Goal: Task Accomplishment & Management: Use online tool/utility

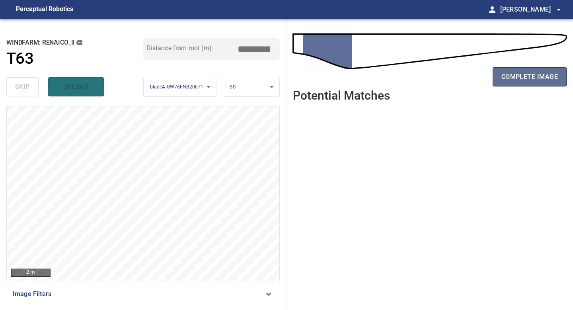
click at [528, 73] on span "complete image" at bounding box center [529, 76] width 57 height 11
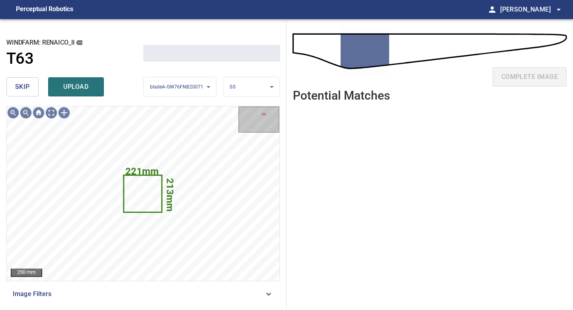
click at [29, 88] on span "skip" at bounding box center [22, 86] width 15 height 11
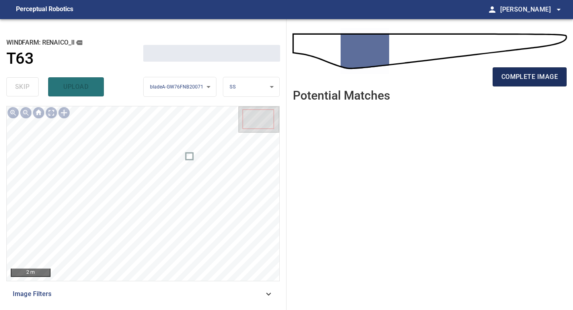
click at [502, 76] on span "complete image" at bounding box center [529, 76] width 57 height 11
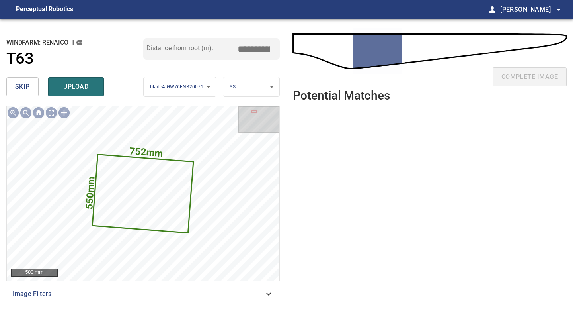
click at [18, 83] on span "skip" at bounding box center [22, 86] width 15 height 11
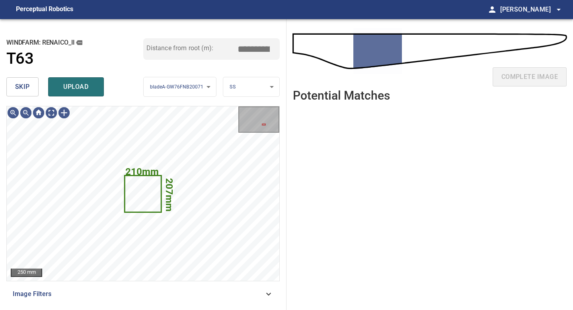
click at [18, 83] on span "skip" at bounding box center [22, 86] width 15 height 11
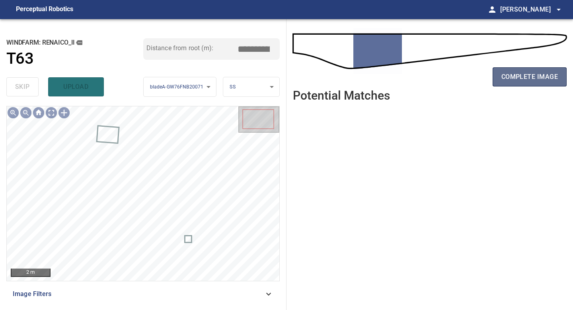
click at [518, 76] on span "complete image" at bounding box center [529, 76] width 57 height 11
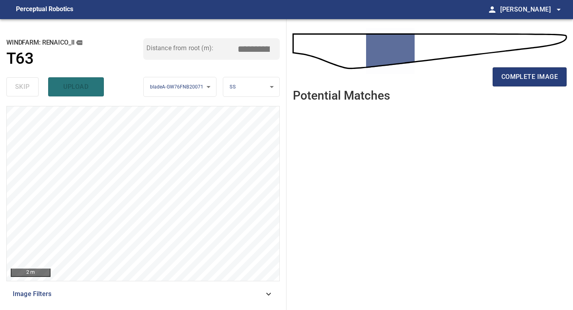
click at [518, 76] on span "complete image" at bounding box center [529, 76] width 57 height 11
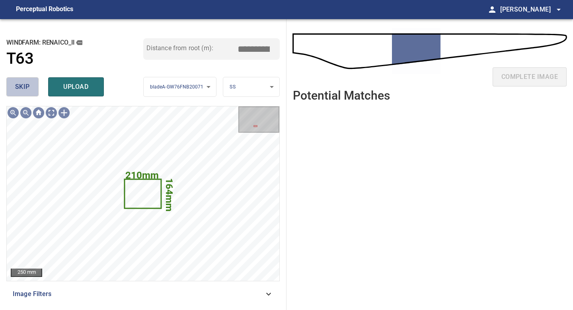
click at [27, 86] on span "skip" at bounding box center [22, 86] width 15 height 11
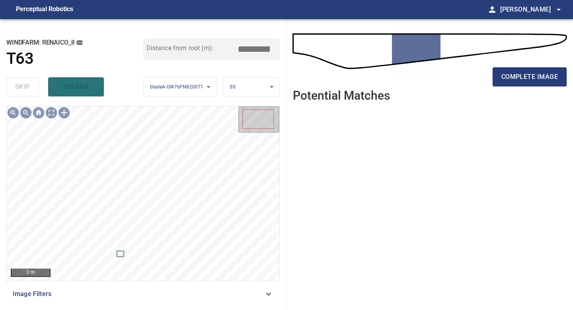
click at [536, 64] on div "complete image" at bounding box center [430, 80] width 274 height 32
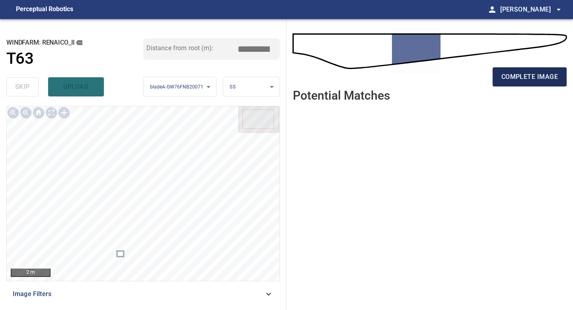
click at [536, 73] on span "complete image" at bounding box center [529, 76] width 57 height 11
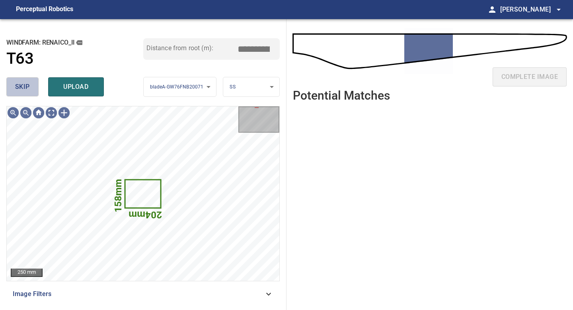
click at [31, 92] on button "skip" at bounding box center [22, 86] width 32 height 19
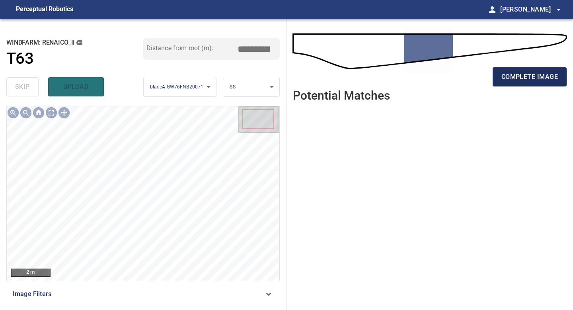
click at [531, 72] on span "complete image" at bounding box center [529, 76] width 57 height 11
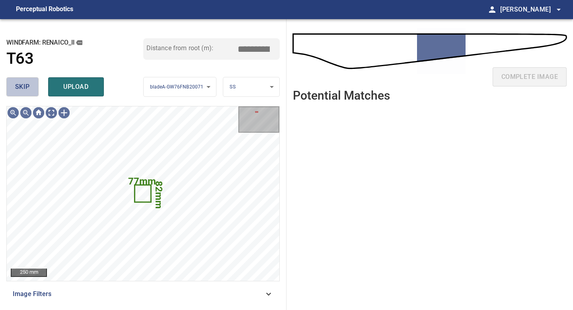
click at [16, 91] on span "skip" at bounding box center [22, 86] width 15 height 11
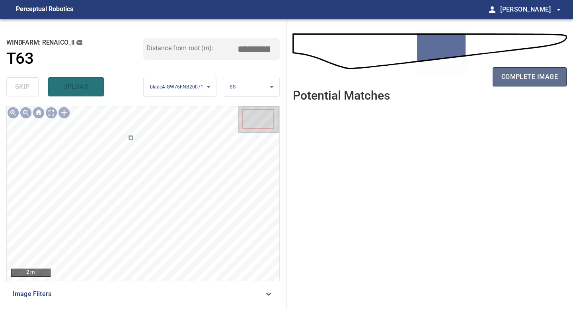
click at [507, 72] on span "complete image" at bounding box center [529, 76] width 57 height 11
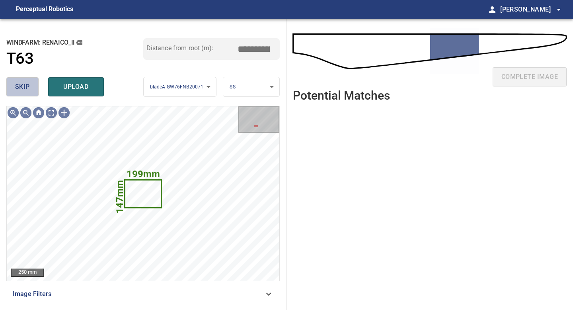
click at [32, 85] on button "skip" at bounding box center [22, 86] width 32 height 19
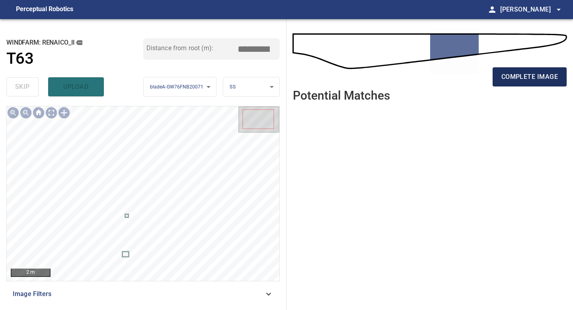
click at [509, 75] on span "complete image" at bounding box center [529, 76] width 57 height 11
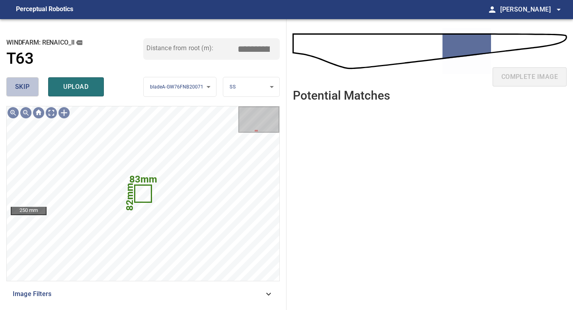
click at [19, 91] on span "skip" at bounding box center [22, 86] width 15 height 11
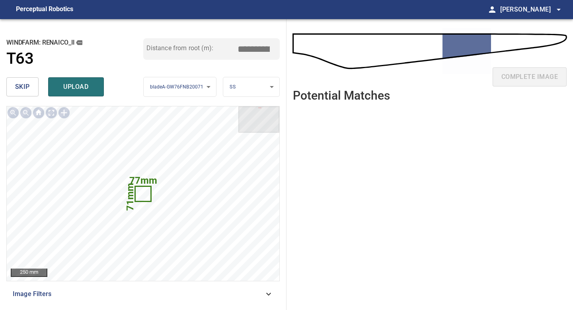
click at [19, 91] on span "skip" at bounding box center [22, 86] width 15 height 11
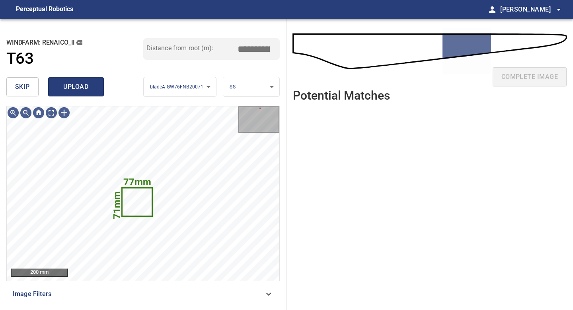
click at [80, 87] on span "upload" at bounding box center [76, 86] width 38 height 11
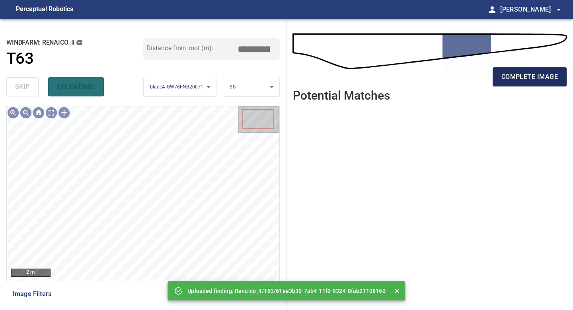
click at [517, 80] on span "complete image" at bounding box center [529, 76] width 57 height 11
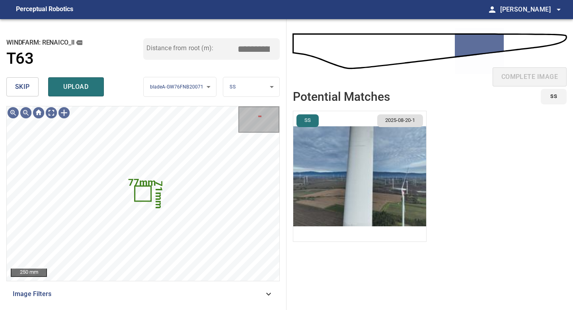
click at [25, 78] on button "skip" at bounding box center [22, 86] width 32 height 19
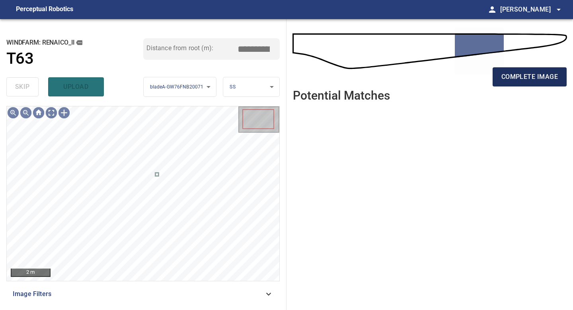
click at [522, 72] on span "complete image" at bounding box center [529, 76] width 57 height 11
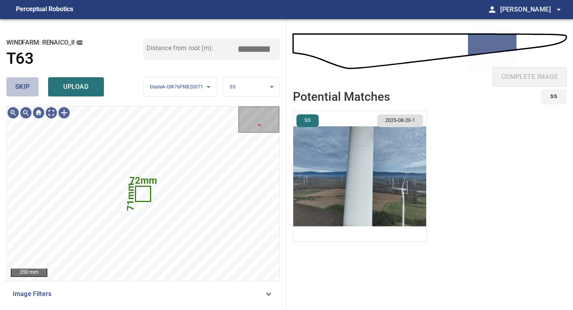
click at [33, 87] on button "skip" at bounding box center [22, 86] width 32 height 19
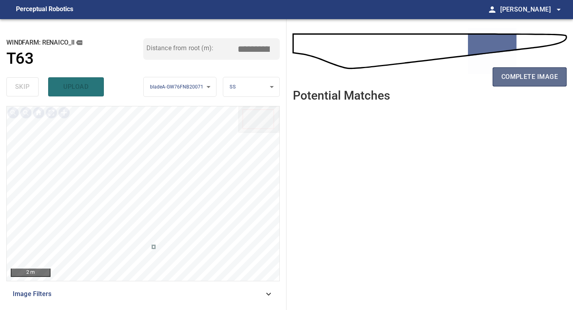
click at [512, 83] on button "complete image" at bounding box center [530, 76] width 74 height 19
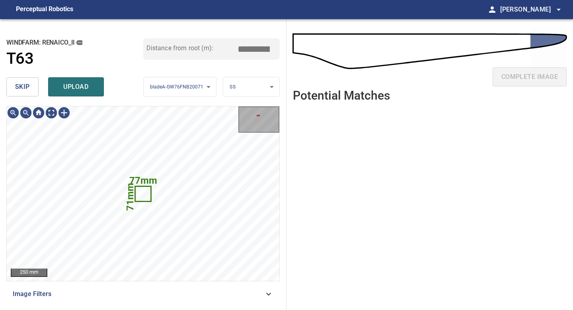
click at [24, 88] on span "skip" at bounding box center [22, 86] width 15 height 11
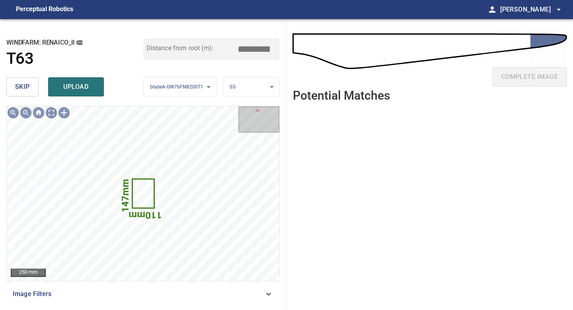
click at [24, 88] on span "skip" at bounding box center [22, 86] width 15 height 11
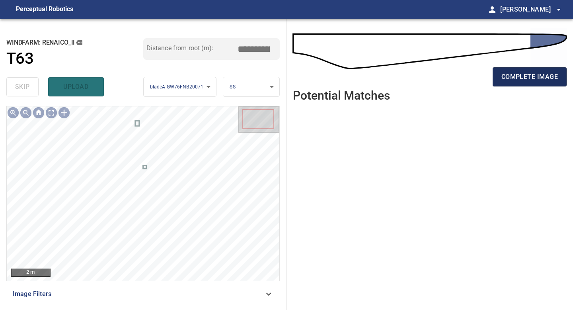
click at [539, 74] on span "complete image" at bounding box center [529, 76] width 57 height 11
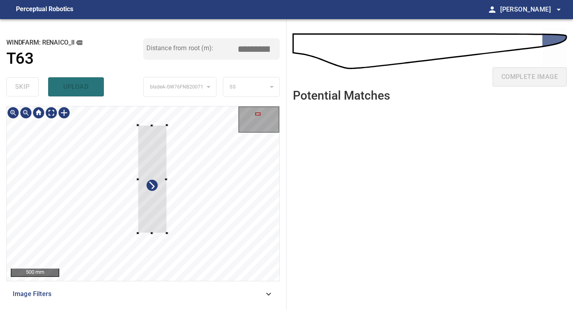
click at [138, 242] on div at bounding box center [143, 193] width 273 height 174
click at [157, 220] on div at bounding box center [155, 177] width 29 height 108
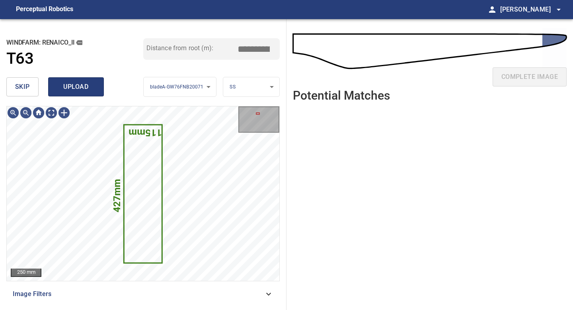
click at [70, 87] on span "upload" at bounding box center [76, 86] width 38 height 11
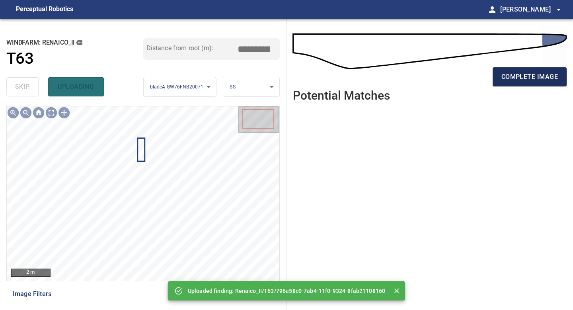
click at [519, 76] on span "complete image" at bounding box center [529, 76] width 57 height 11
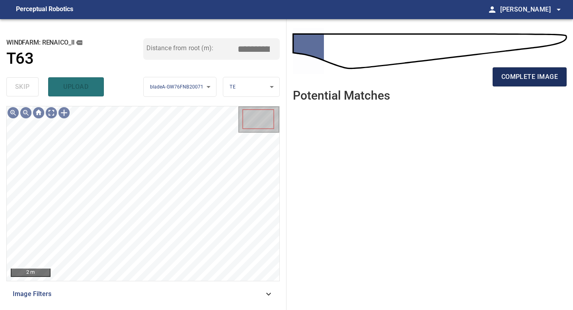
click at [522, 73] on span "complete image" at bounding box center [529, 76] width 57 height 11
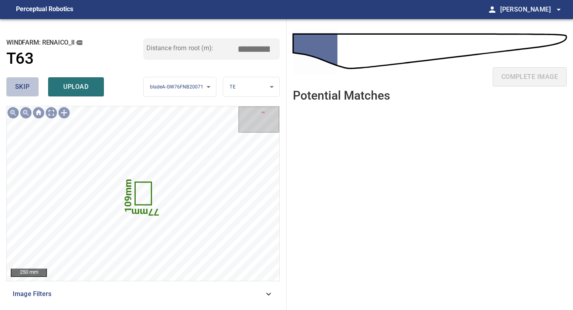
click at [23, 87] on span "skip" at bounding box center [22, 86] width 15 height 11
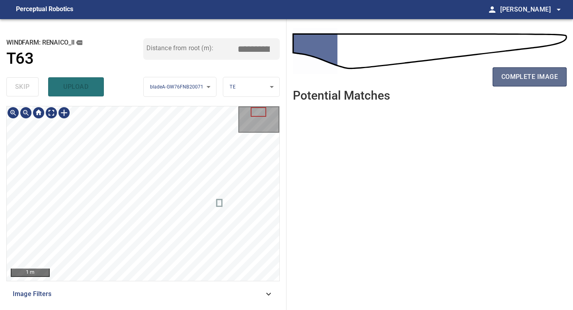
click at [553, 77] on span "complete image" at bounding box center [529, 76] width 57 height 11
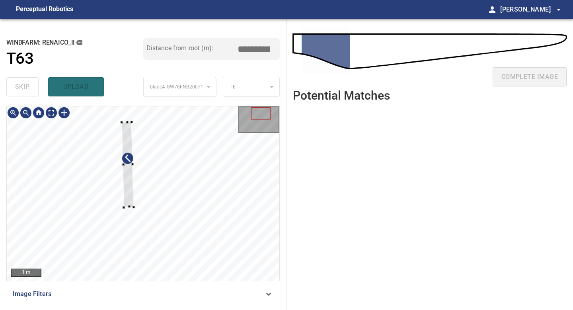
click at [136, 210] on div at bounding box center [143, 193] width 273 height 174
click at [127, 182] on div at bounding box center [128, 148] width 14 height 87
click at [123, 214] on div at bounding box center [143, 193] width 273 height 174
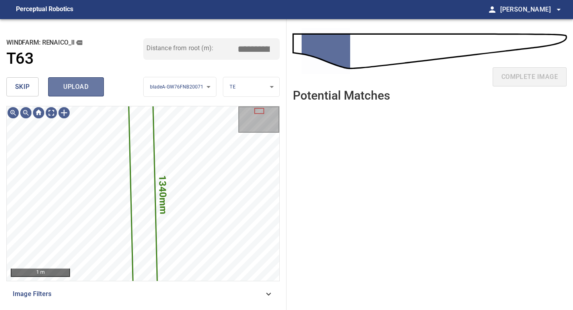
click at [79, 95] on button "upload" at bounding box center [76, 86] width 56 height 19
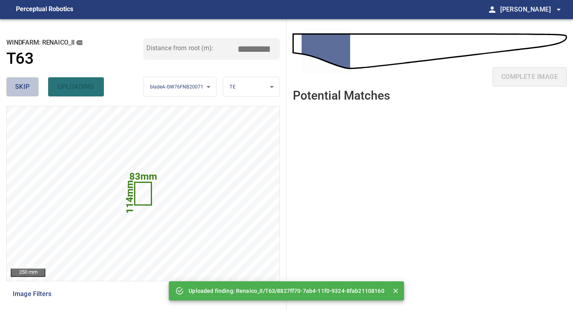
click at [33, 85] on button "skip" at bounding box center [22, 86] width 32 height 19
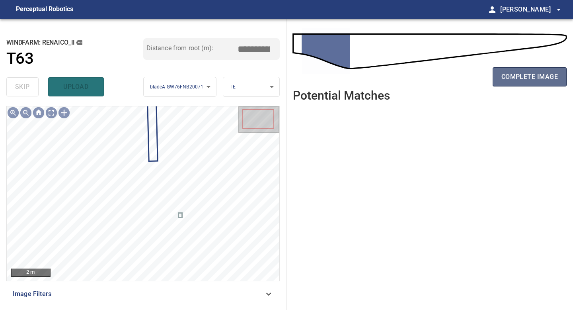
click at [533, 74] on span "complete image" at bounding box center [529, 76] width 57 height 11
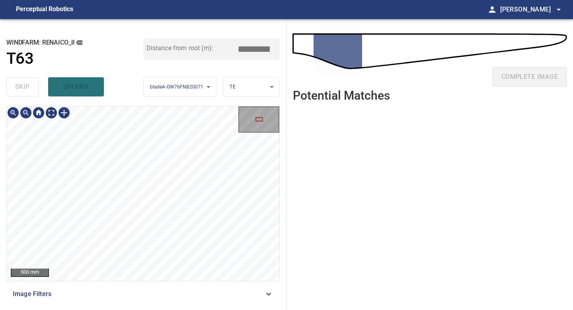
click at [157, 309] on div "**********" at bounding box center [143, 164] width 287 height 290
click at [160, 309] on div "**********" at bounding box center [143, 164] width 287 height 290
click at [154, 309] on div "**********" at bounding box center [143, 164] width 287 height 290
click at [65, 113] on div at bounding box center [64, 112] width 13 height 13
click at [155, 262] on div at bounding box center [143, 193] width 273 height 174
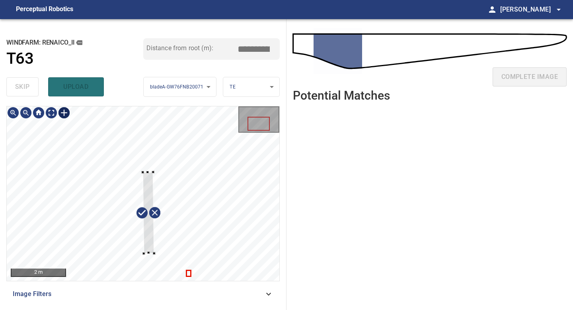
click at [148, 241] on div at bounding box center [148, 212] width 12 height 81
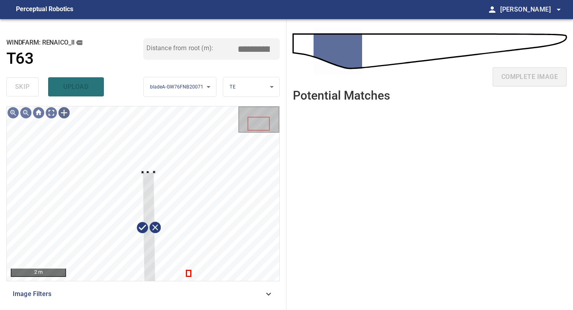
click at [157, 295] on div "2 m Image Filters" at bounding box center [142, 204] width 273 height 197
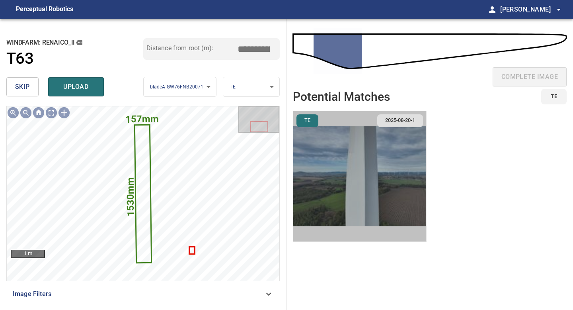
click at [392, 174] on img "button" at bounding box center [359, 176] width 133 height 130
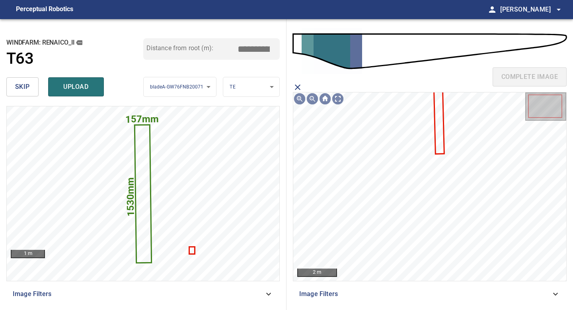
click at [436, 145] on icon at bounding box center [439, 119] width 9 height 70
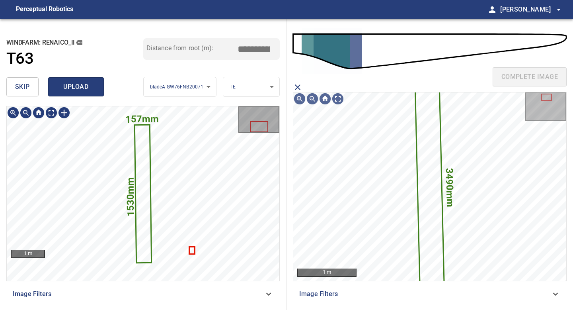
click at [76, 96] on button "upload" at bounding box center [76, 86] width 56 height 19
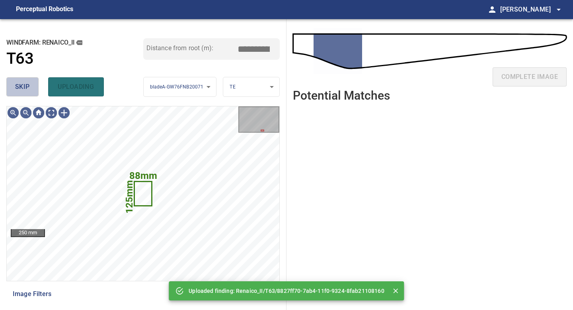
click at [23, 90] on span "skip" at bounding box center [22, 86] width 15 height 11
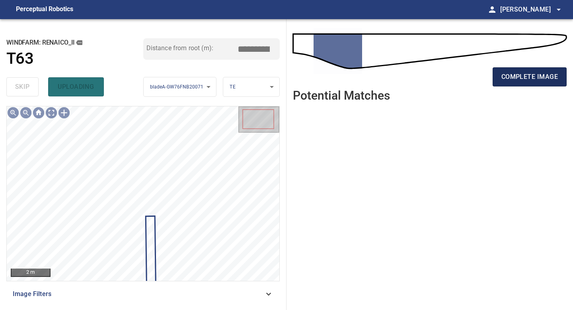
click at [530, 74] on span "complete image" at bounding box center [529, 76] width 57 height 11
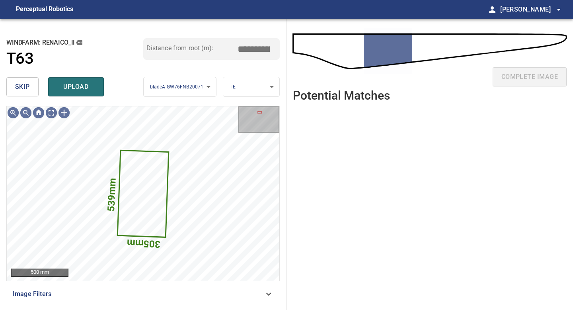
click at [29, 92] on button "skip" at bounding box center [22, 86] width 32 height 19
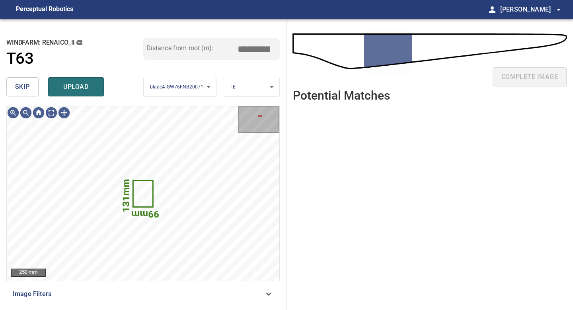
click at [29, 92] on button "skip" at bounding box center [22, 86] width 32 height 19
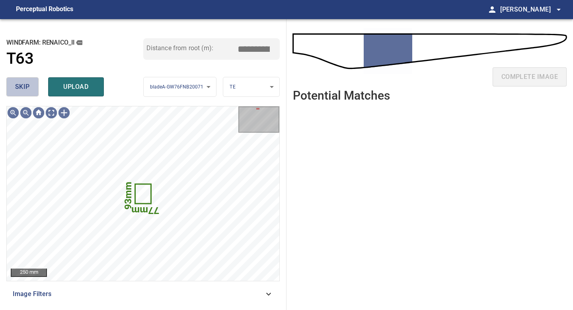
click at [29, 92] on button "skip" at bounding box center [22, 86] width 32 height 19
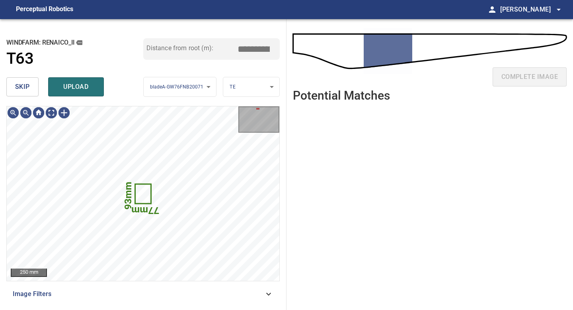
click at [26, 85] on span "skip" at bounding box center [22, 86] width 15 height 11
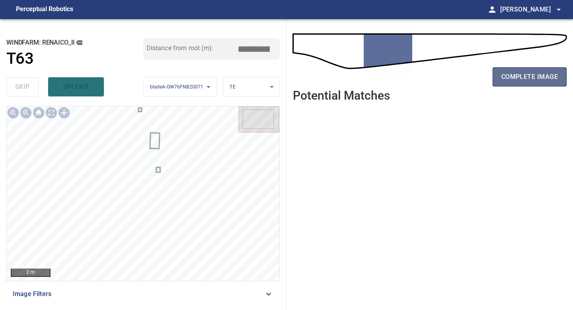
click at [506, 78] on span "complete image" at bounding box center [529, 76] width 57 height 11
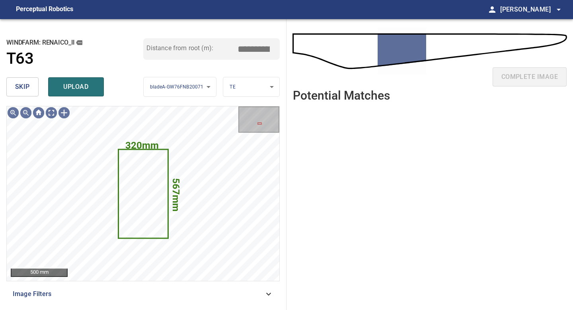
click at [32, 86] on button "skip" at bounding box center [22, 86] width 32 height 19
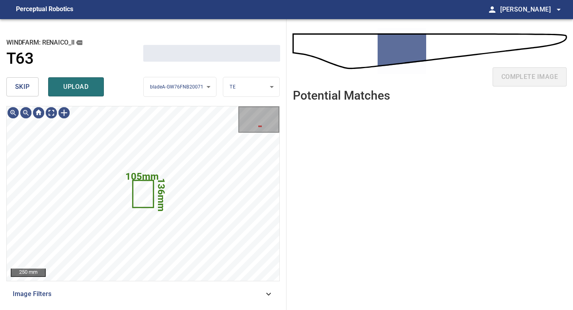
click at [32, 86] on button "skip" at bounding box center [22, 86] width 32 height 19
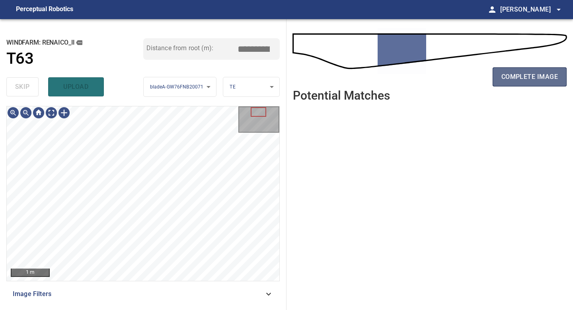
click at [512, 78] on span "complete image" at bounding box center [529, 76] width 57 height 11
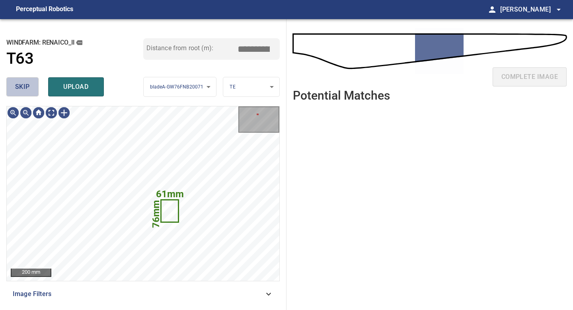
click at [29, 90] on span "skip" at bounding box center [22, 86] width 15 height 11
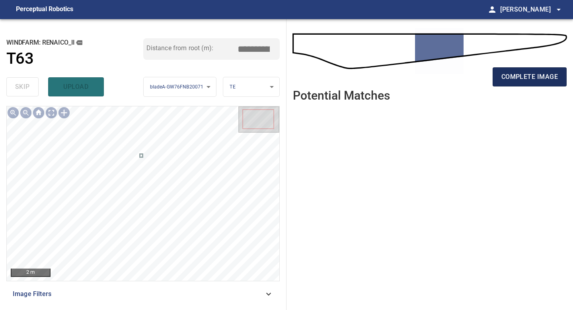
click at [528, 79] on span "complete image" at bounding box center [529, 76] width 57 height 11
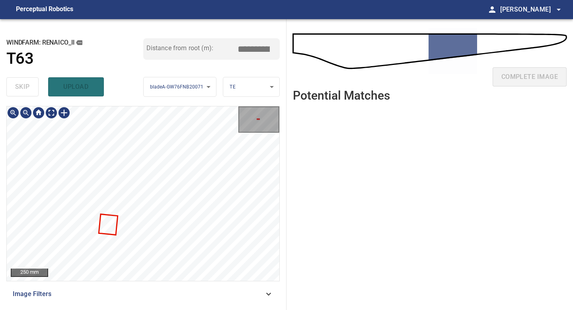
click at [179, 309] on div "**********" at bounding box center [143, 164] width 287 height 290
click at [175, 309] on div "**********" at bounding box center [143, 164] width 287 height 290
click at [149, 309] on div "**********" at bounding box center [143, 164] width 287 height 290
click at [29, 88] on span "skip" at bounding box center [22, 86] width 15 height 11
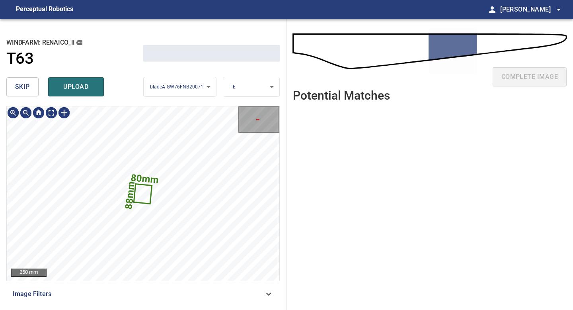
click at [29, 88] on span "skip" at bounding box center [22, 86] width 15 height 11
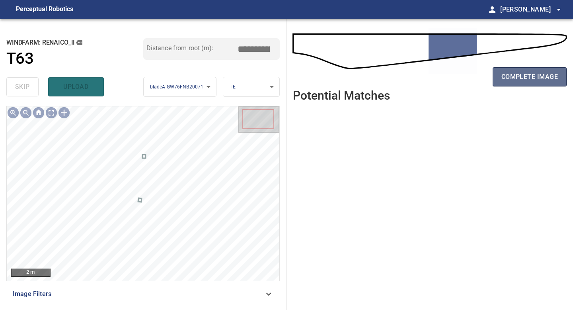
click at [515, 76] on span "complete image" at bounding box center [529, 76] width 57 height 11
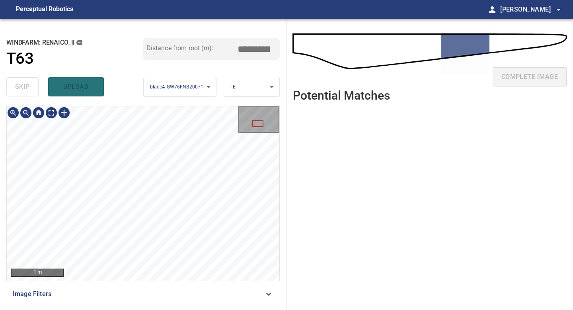
click at [158, 282] on div "1 m Image Filters" at bounding box center [142, 204] width 273 height 197
click at [161, 287] on div "1 m Image Filters" at bounding box center [142, 204] width 273 height 197
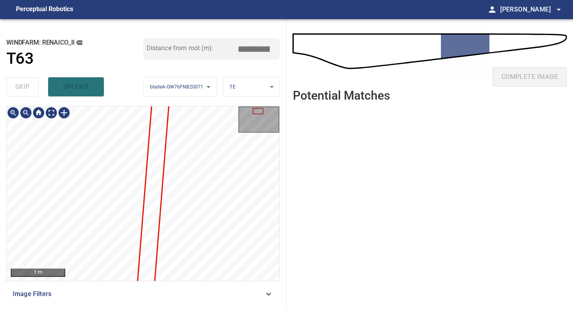
click at [178, 309] on div "**********" at bounding box center [143, 164] width 287 height 290
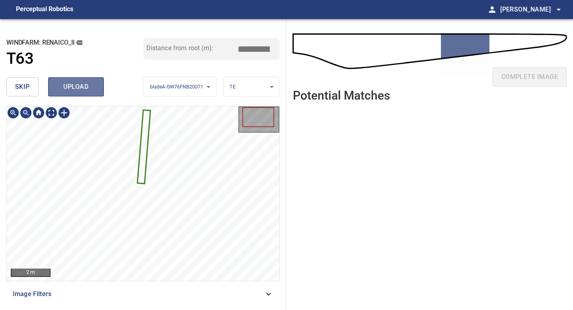
click at [82, 82] on span "upload" at bounding box center [76, 86] width 38 height 11
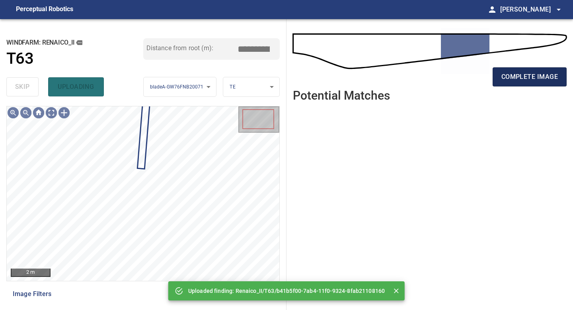
click at [543, 72] on span "complete image" at bounding box center [529, 76] width 57 height 11
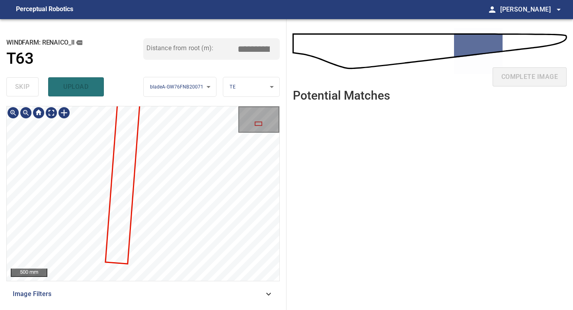
click at [158, 309] on div "**********" at bounding box center [143, 164] width 287 height 290
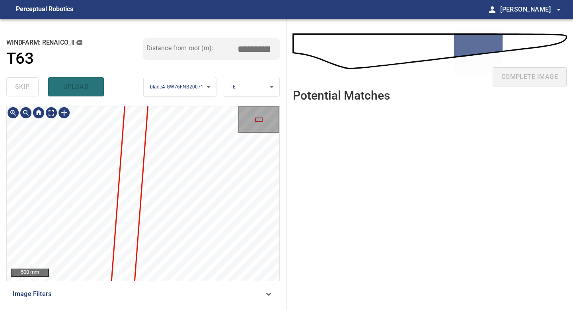
click at [172, 309] on div "**********" at bounding box center [143, 164] width 287 height 290
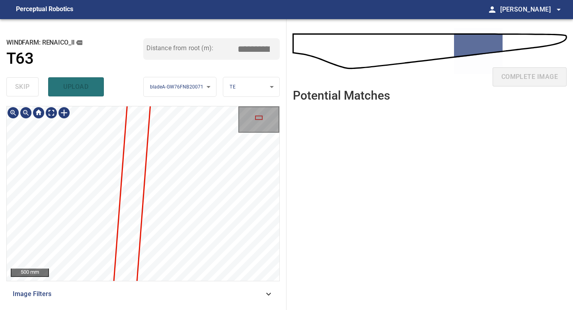
click at [174, 309] on div "**********" at bounding box center [143, 164] width 287 height 290
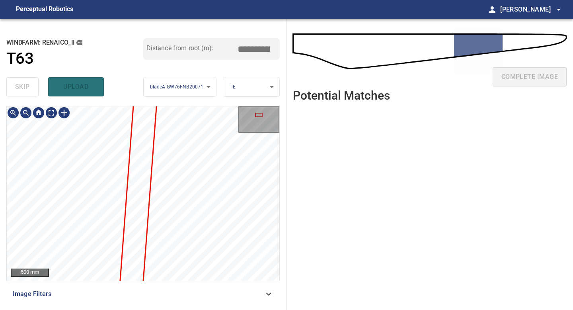
click at [176, 292] on div "500 mm Image Filters" at bounding box center [142, 204] width 273 height 197
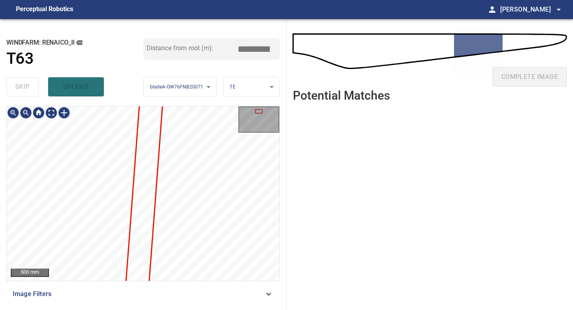
click at [183, 281] on div "500 mm Image Filters" at bounding box center [142, 204] width 273 height 197
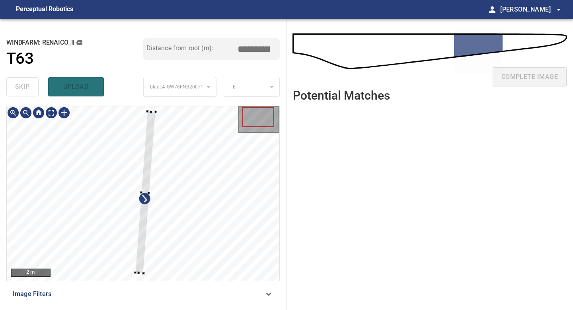
click at [143, 274] on div at bounding box center [143, 193] width 273 height 174
click at [140, 255] on div at bounding box center [145, 183] width 20 height 162
click at [140, 285] on div "2 m Image Filters" at bounding box center [142, 204] width 273 height 197
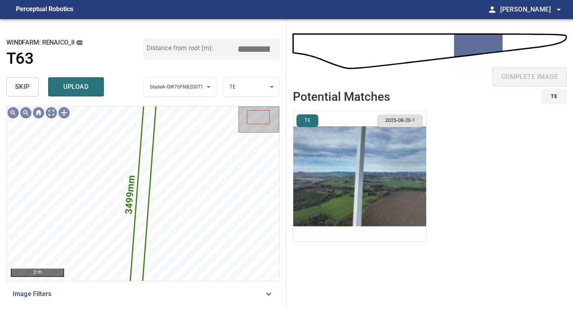
click at [353, 186] on img "button" at bounding box center [359, 176] width 133 height 130
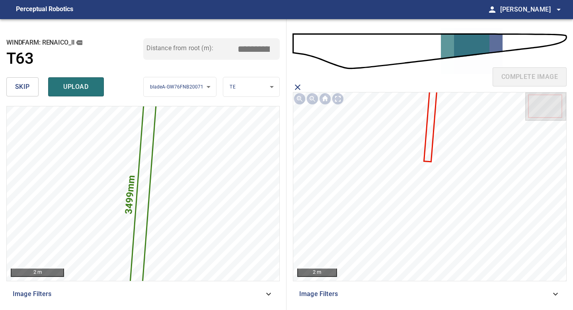
click at [431, 116] on icon at bounding box center [431, 124] width 12 height 72
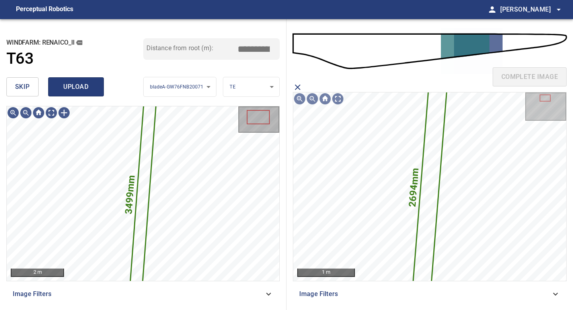
click at [92, 90] on span "upload" at bounding box center [76, 86] width 38 height 11
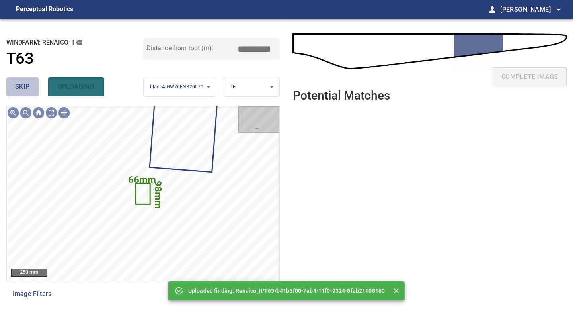
click at [26, 88] on span "skip" at bounding box center [22, 86] width 15 height 11
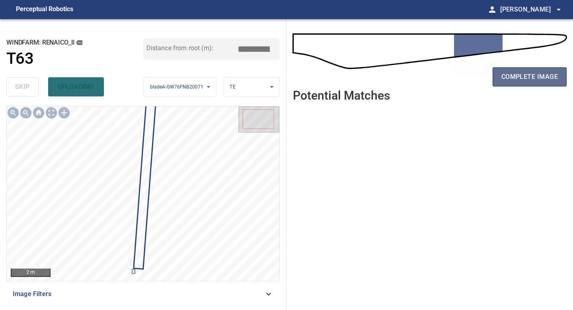
click at [534, 78] on span "complete image" at bounding box center [529, 76] width 57 height 11
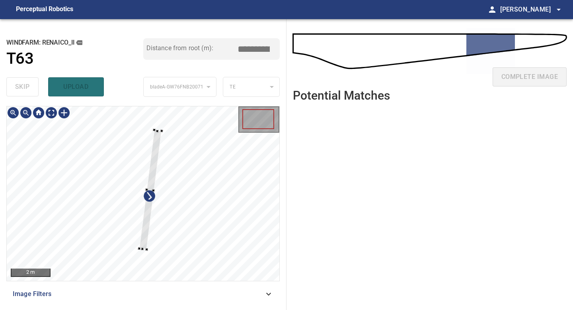
click at [146, 252] on div at bounding box center [143, 193] width 273 height 174
click at [148, 203] on div at bounding box center [154, 149] width 18 height 123
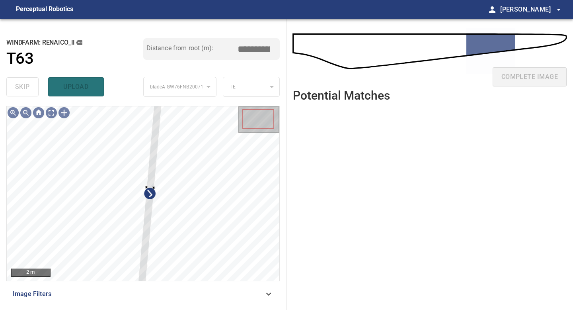
click at [138, 287] on div "2 m Image Filters" at bounding box center [142, 204] width 273 height 197
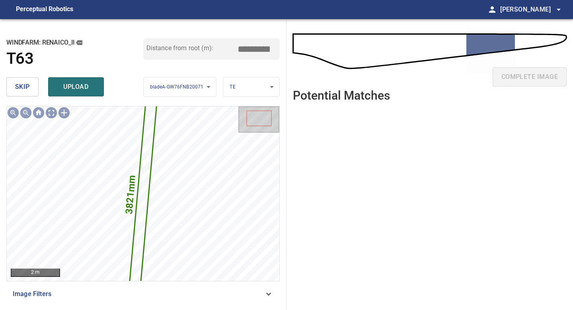
click at [255, 46] on input "*****" at bounding box center [257, 48] width 40 height 15
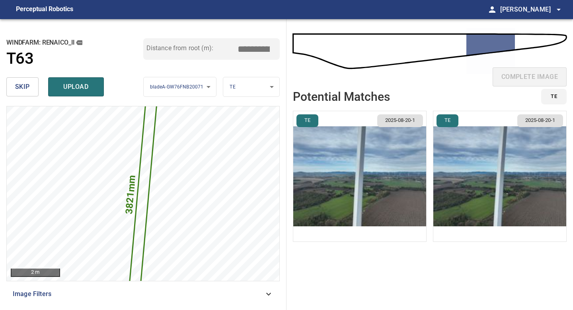
type input "*****"
click at [365, 162] on img "button" at bounding box center [359, 176] width 133 height 130
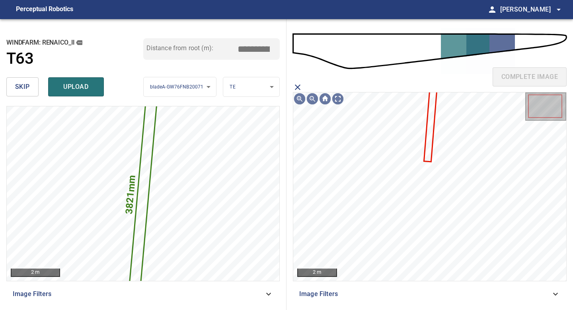
click at [428, 148] on icon at bounding box center [431, 124] width 12 height 72
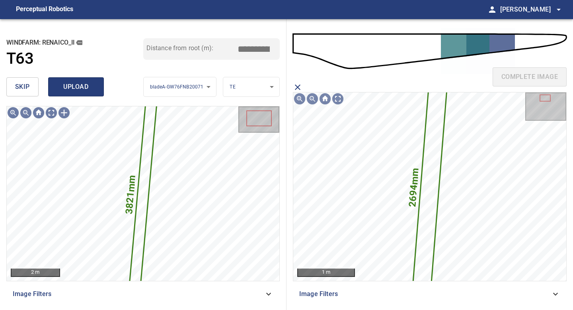
click at [67, 80] on button "upload" at bounding box center [76, 86] width 56 height 19
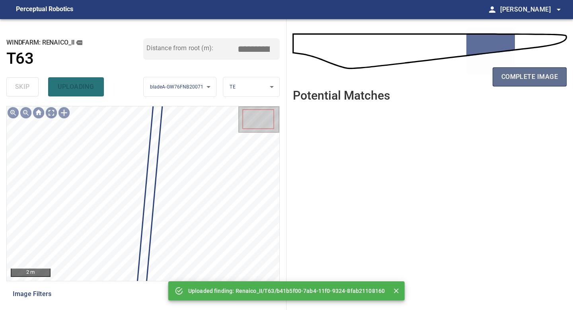
click at [522, 75] on span "complete image" at bounding box center [529, 76] width 57 height 11
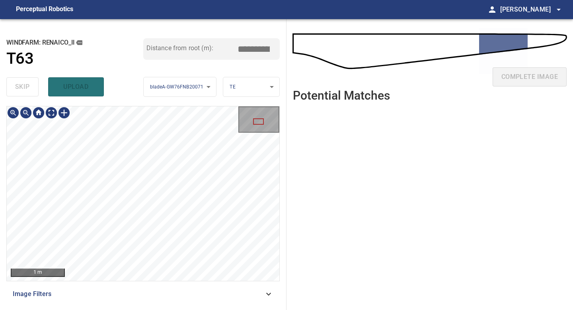
click at [136, 309] on div "**********" at bounding box center [143, 164] width 287 height 290
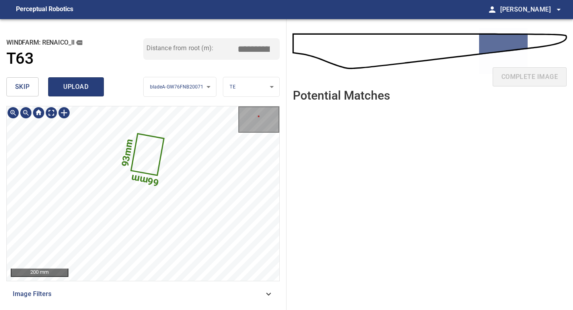
click at [81, 91] on span "upload" at bounding box center [76, 86] width 38 height 11
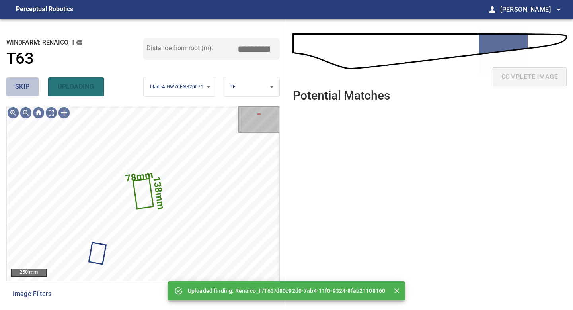
click at [27, 85] on span "skip" at bounding box center [22, 86] width 15 height 11
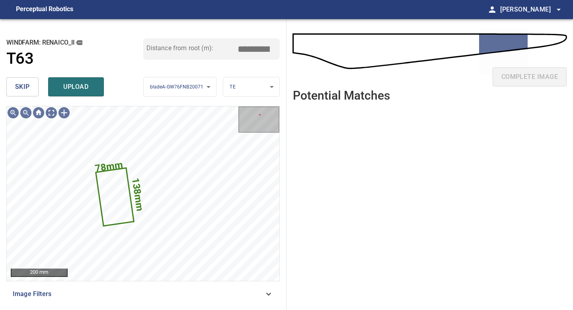
click at [28, 88] on span "skip" at bounding box center [22, 86] width 15 height 11
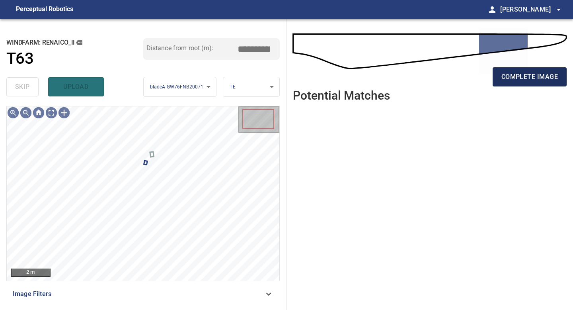
click at [517, 80] on span "complete image" at bounding box center [529, 76] width 57 height 11
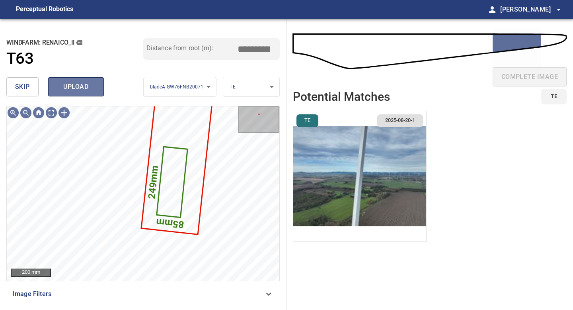
click at [83, 80] on button "upload" at bounding box center [76, 86] width 56 height 19
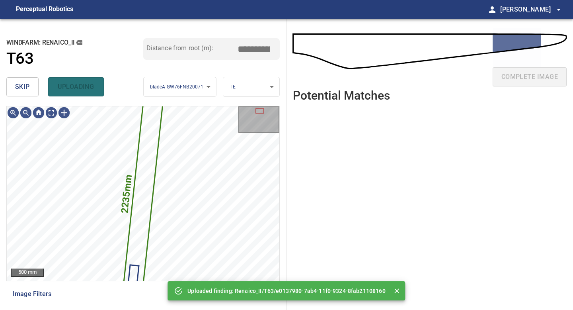
click at [24, 84] on span "skip" at bounding box center [22, 86] width 15 height 11
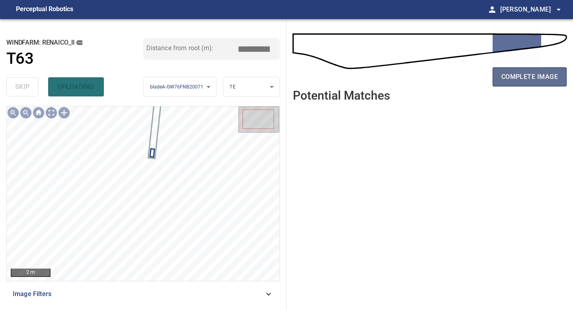
click at [522, 76] on span "complete image" at bounding box center [529, 76] width 57 height 11
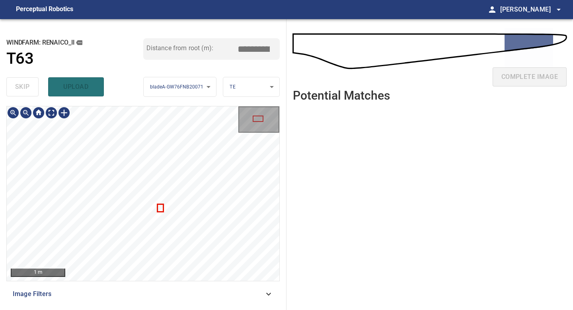
click at [175, 283] on div "1 m Image Filters" at bounding box center [142, 204] width 273 height 197
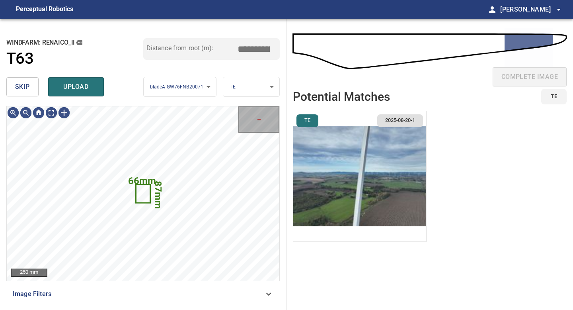
click at [22, 87] on span "skip" at bounding box center [22, 86] width 15 height 11
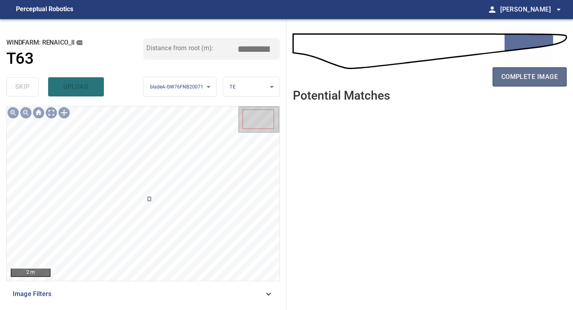
click at [519, 71] on span "complete image" at bounding box center [529, 76] width 57 height 11
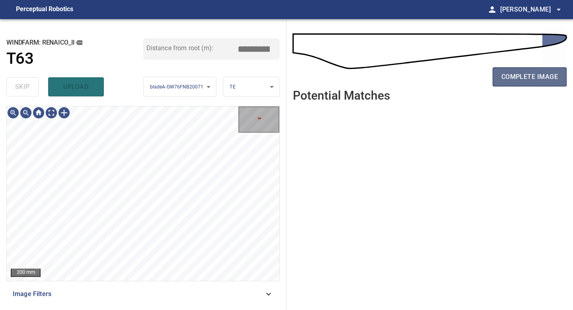
click at [524, 78] on span "complete image" at bounding box center [529, 76] width 57 height 11
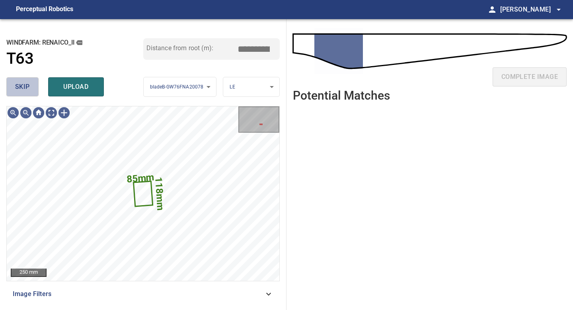
click at [21, 78] on button "skip" at bounding box center [22, 86] width 32 height 19
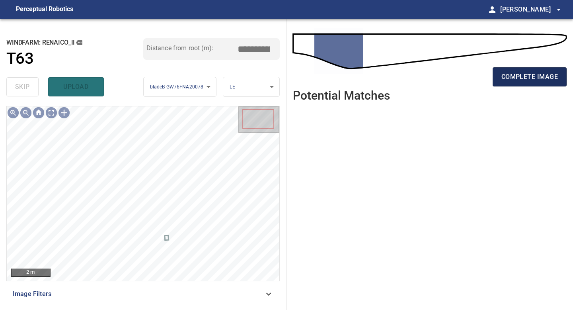
click at [546, 79] on span "complete image" at bounding box center [529, 76] width 57 height 11
